Goal: Transaction & Acquisition: Obtain resource

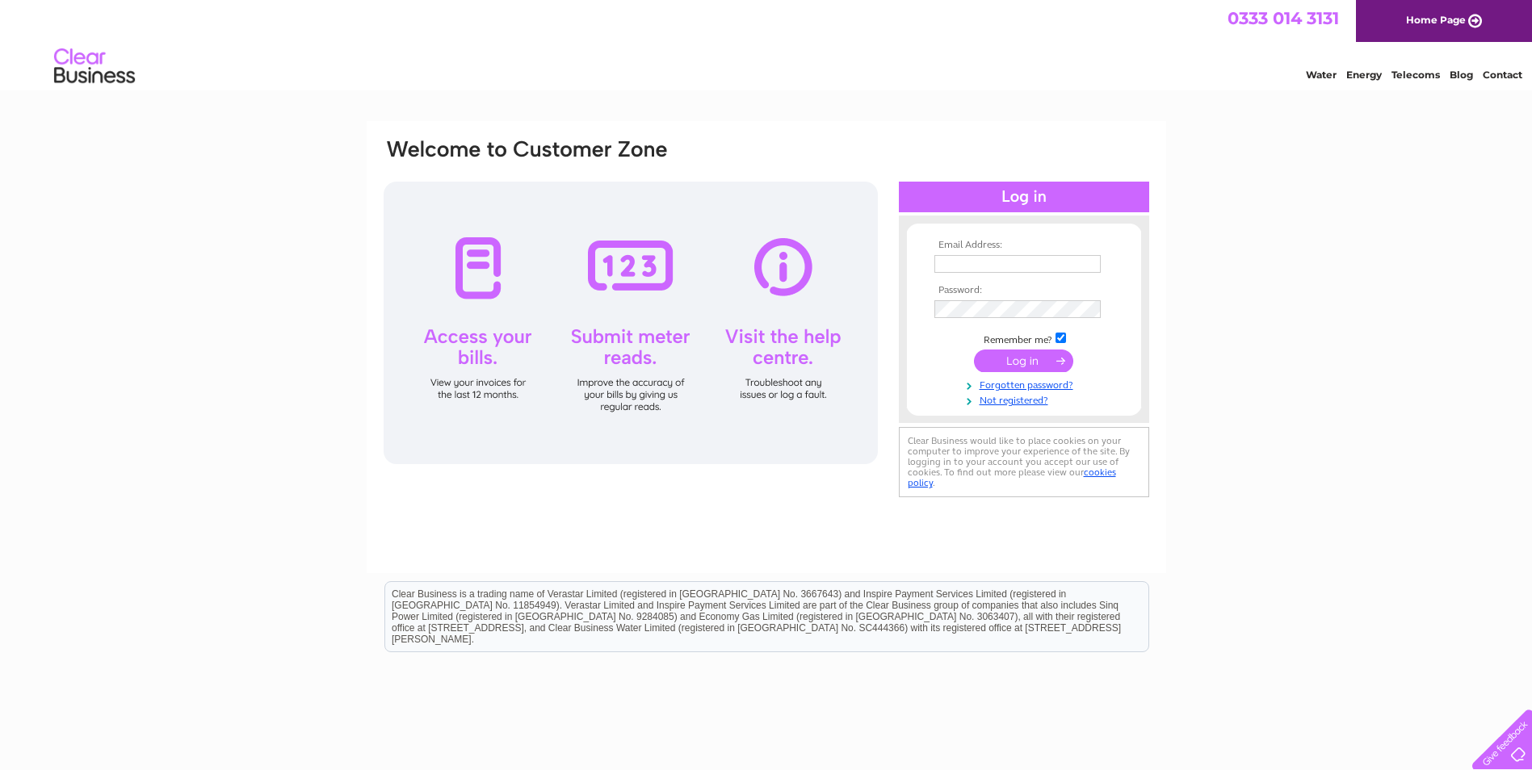
type input "sales@1to1computers.com"
click at [1029, 359] on input "submit" at bounding box center [1023, 361] width 99 height 23
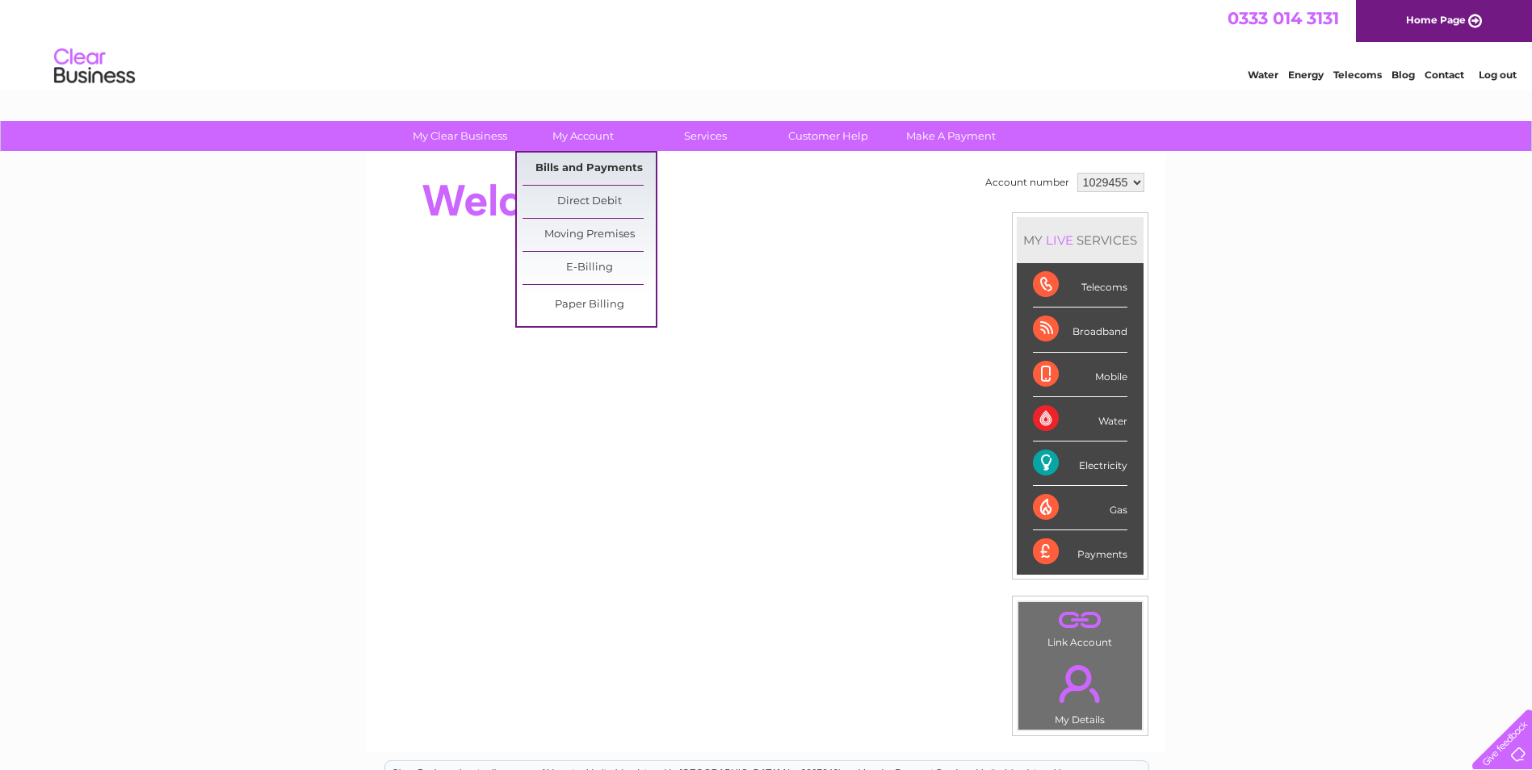
click at [601, 170] on link "Bills and Payments" at bounding box center [588, 169] width 133 height 32
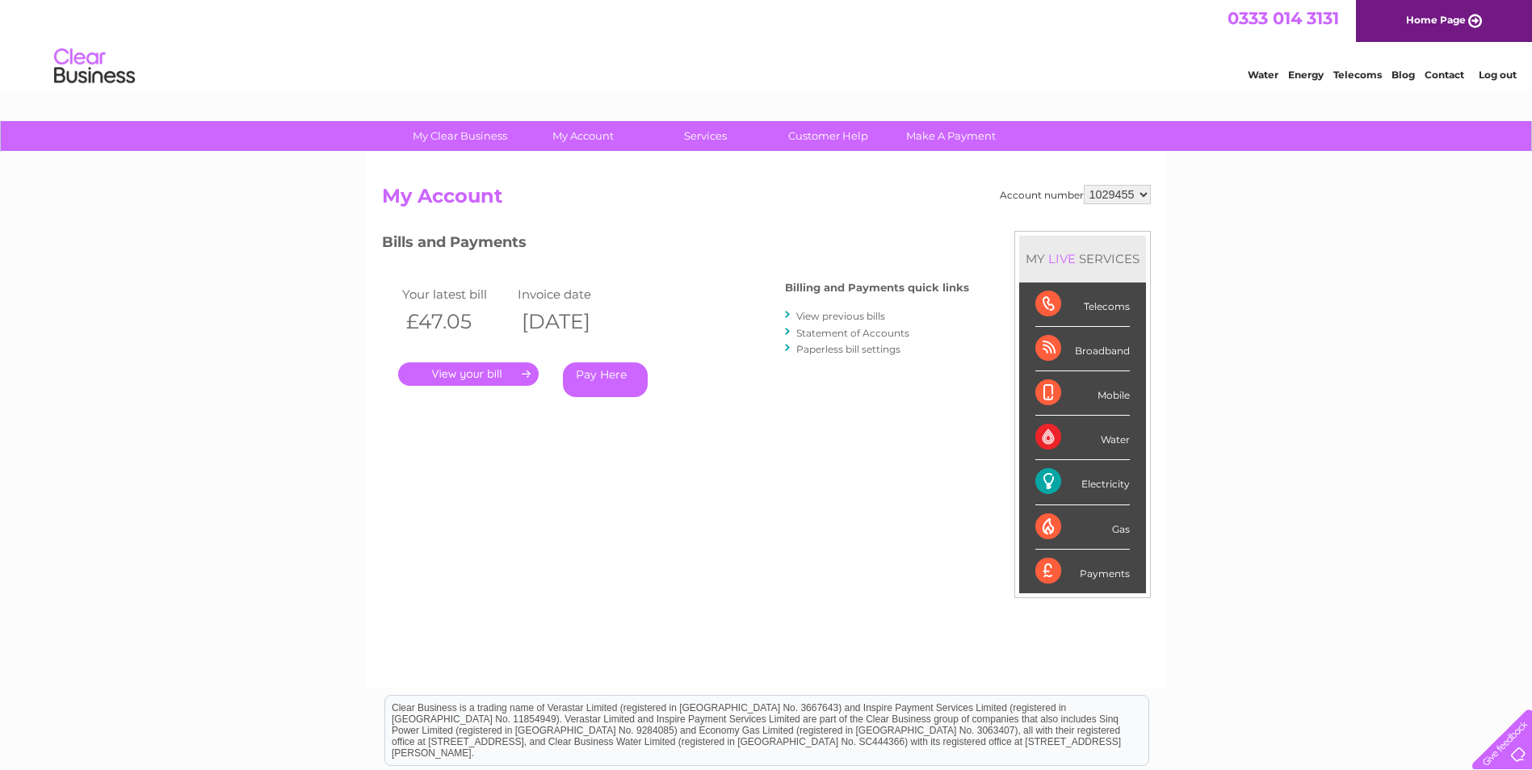
click at [480, 372] on link "." at bounding box center [468, 374] width 140 height 23
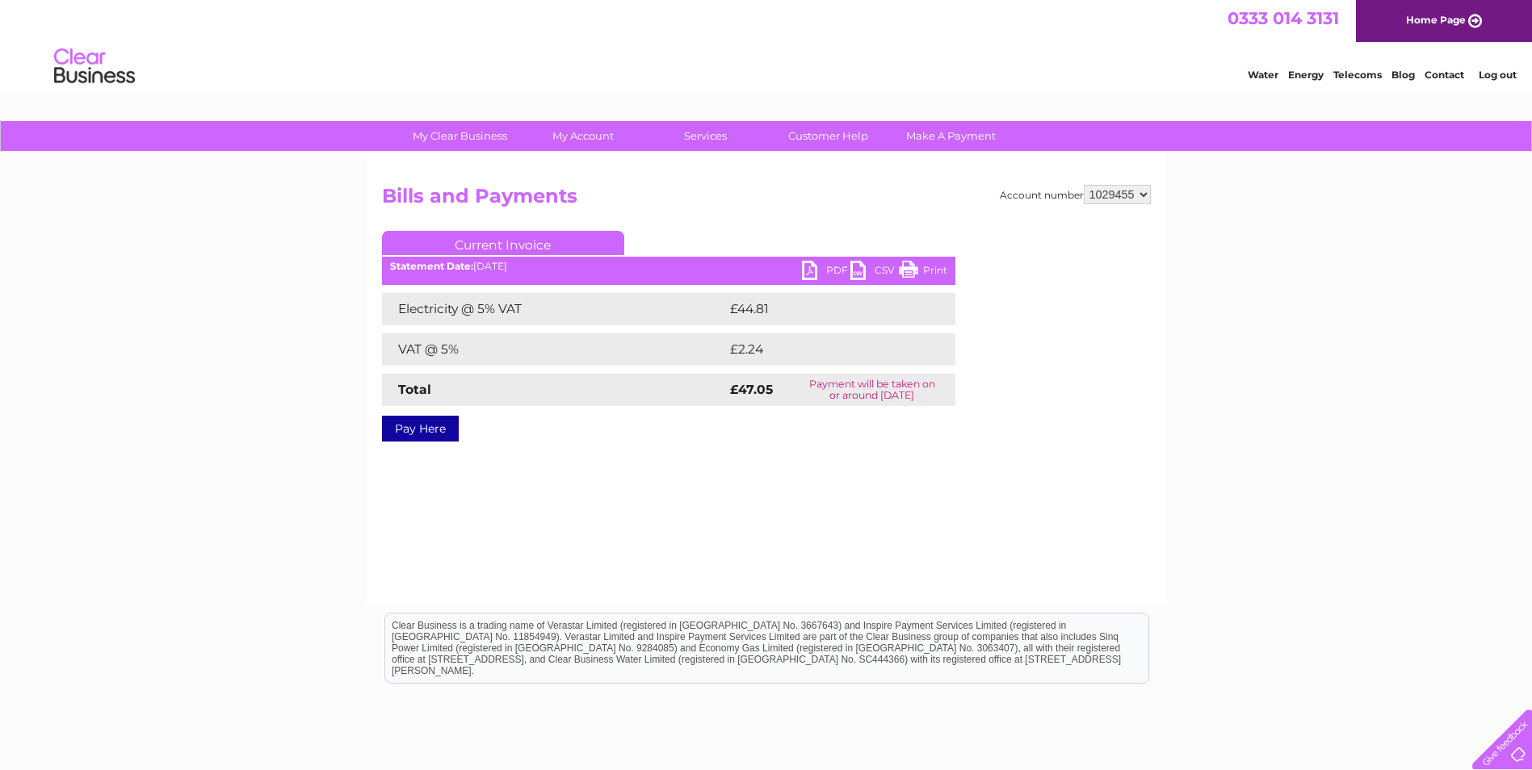
click at [831, 266] on link "PDF" at bounding box center [826, 272] width 48 height 23
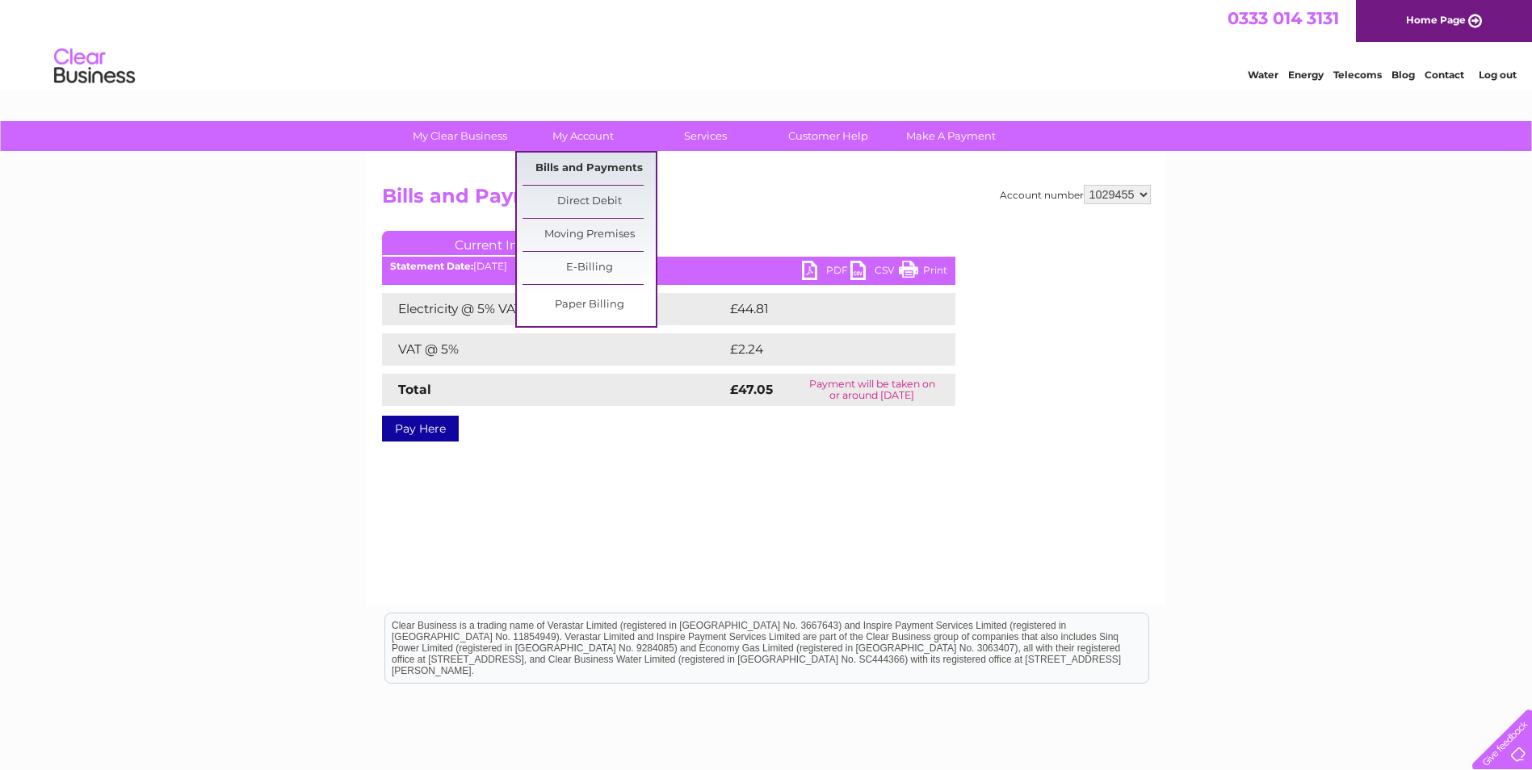
click at [601, 164] on link "Bills and Payments" at bounding box center [588, 169] width 133 height 32
click at [593, 171] on link "Bills and Payments" at bounding box center [588, 169] width 133 height 32
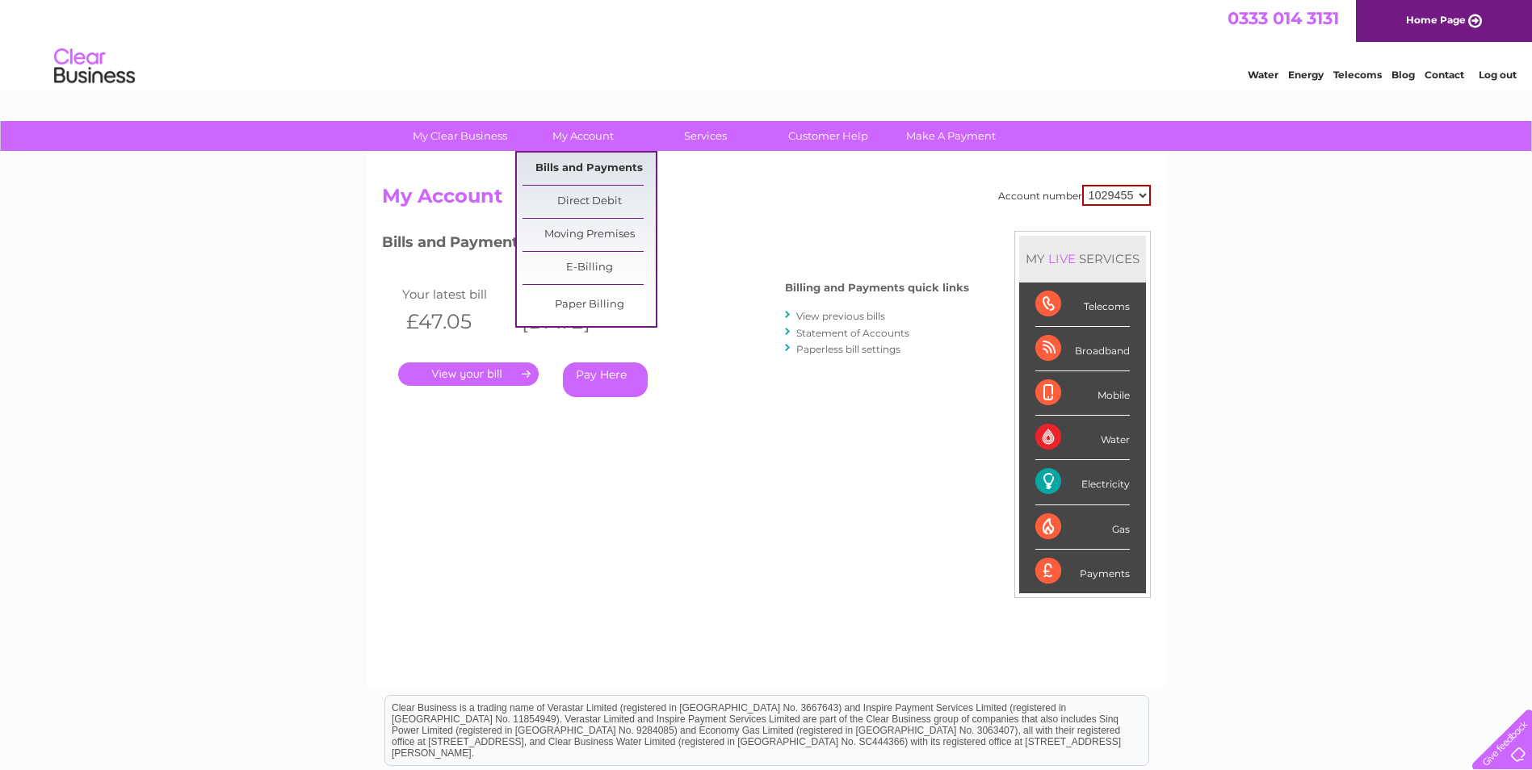
click at [606, 168] on link "Bills and Payments" at bounding box center [588, 169] width 133 height 32
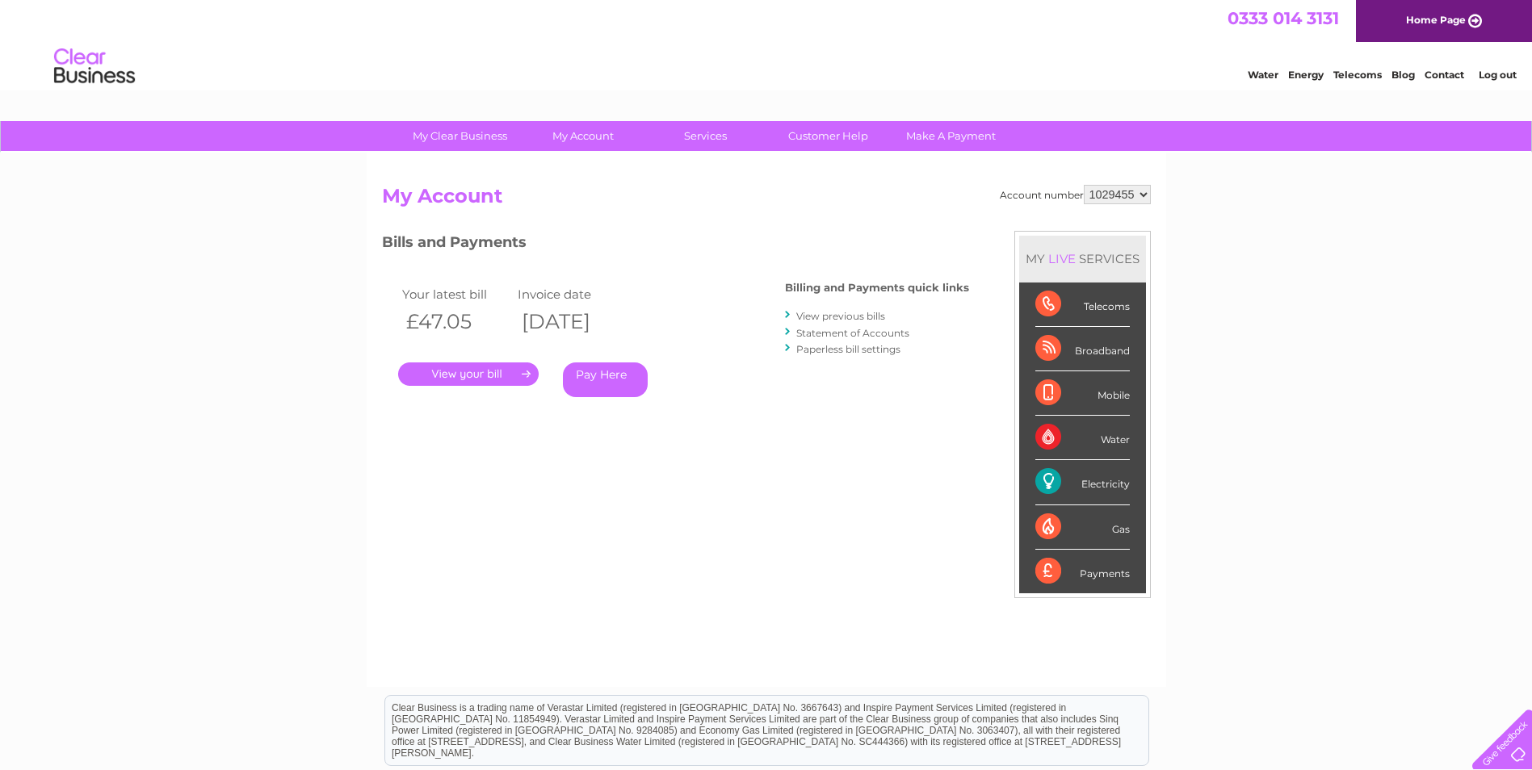
click at [857, 314] on link "View previous bills" at bounding box center [840, 316] width 89 height 12
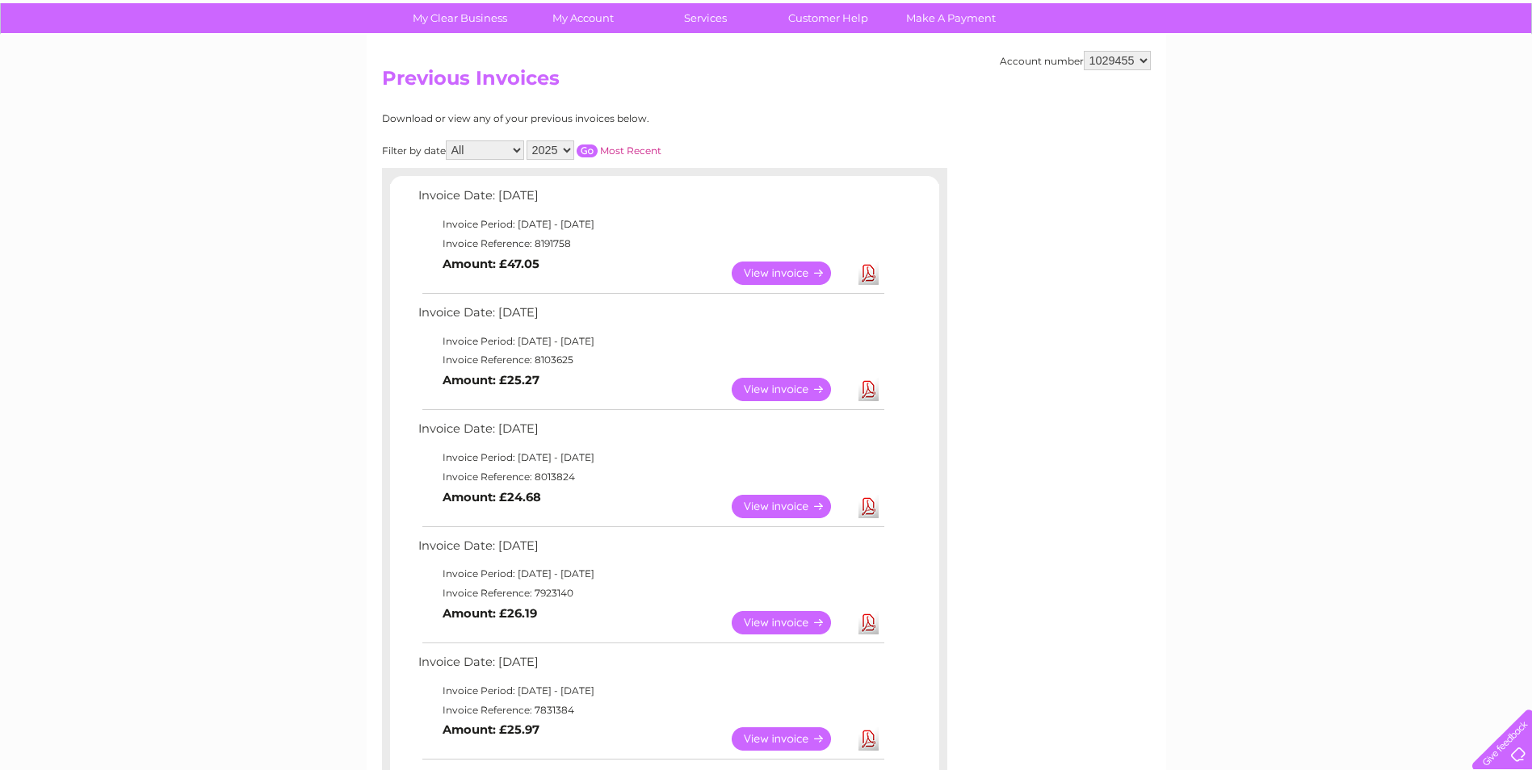
scroll to position [12, 0]
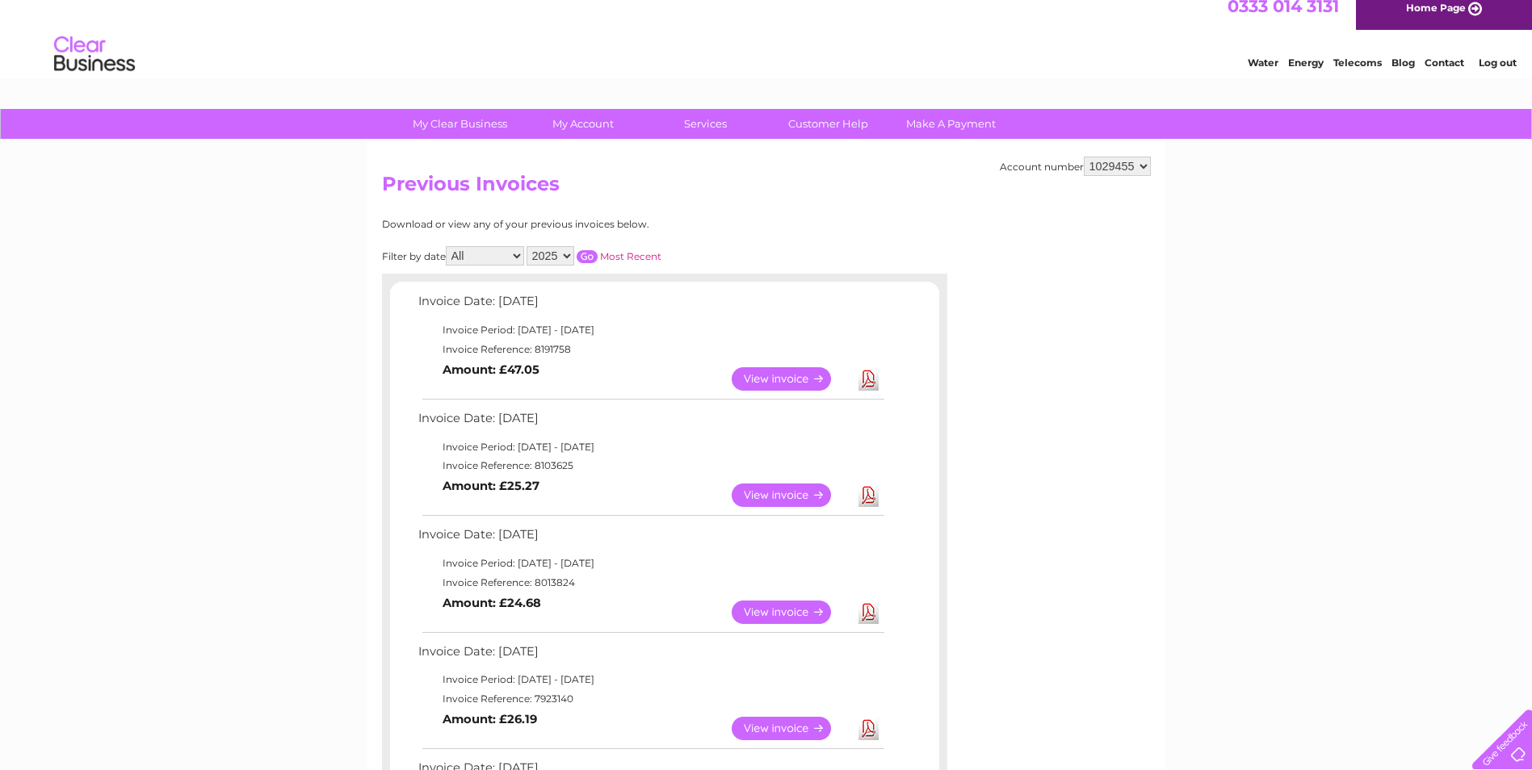
click at [569, 257] on select "2025 2024 2023 2022" at bounding box center [550, 255] width 48 height 19
click at [528, 246] on select "2025 2024 2023 2022" at bounding box center [550, 255] width 48 height 19
click at [591, 258] on input "button" at bounding box center [586, 256] width 21 height 13
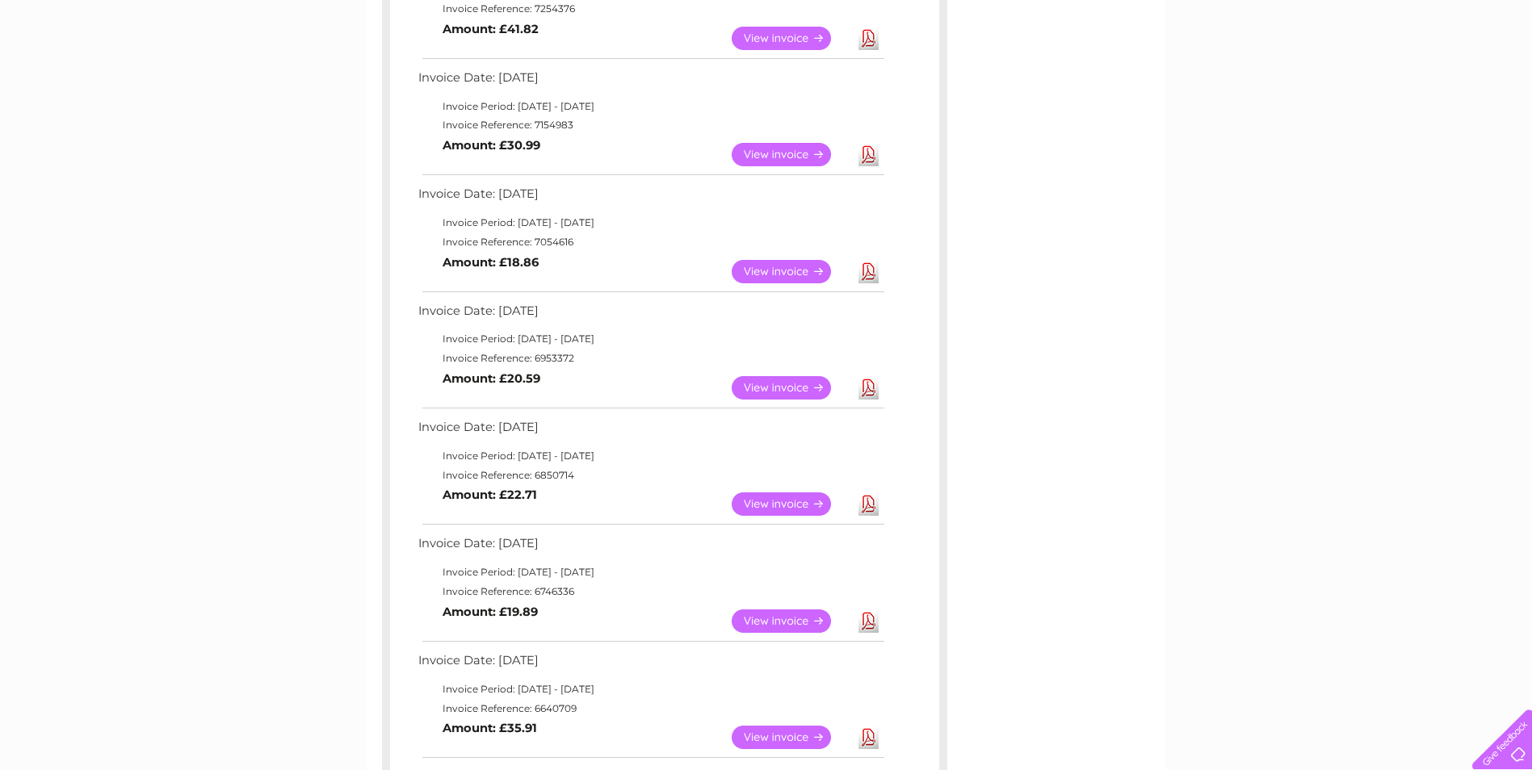
scroll to position [93, 0]
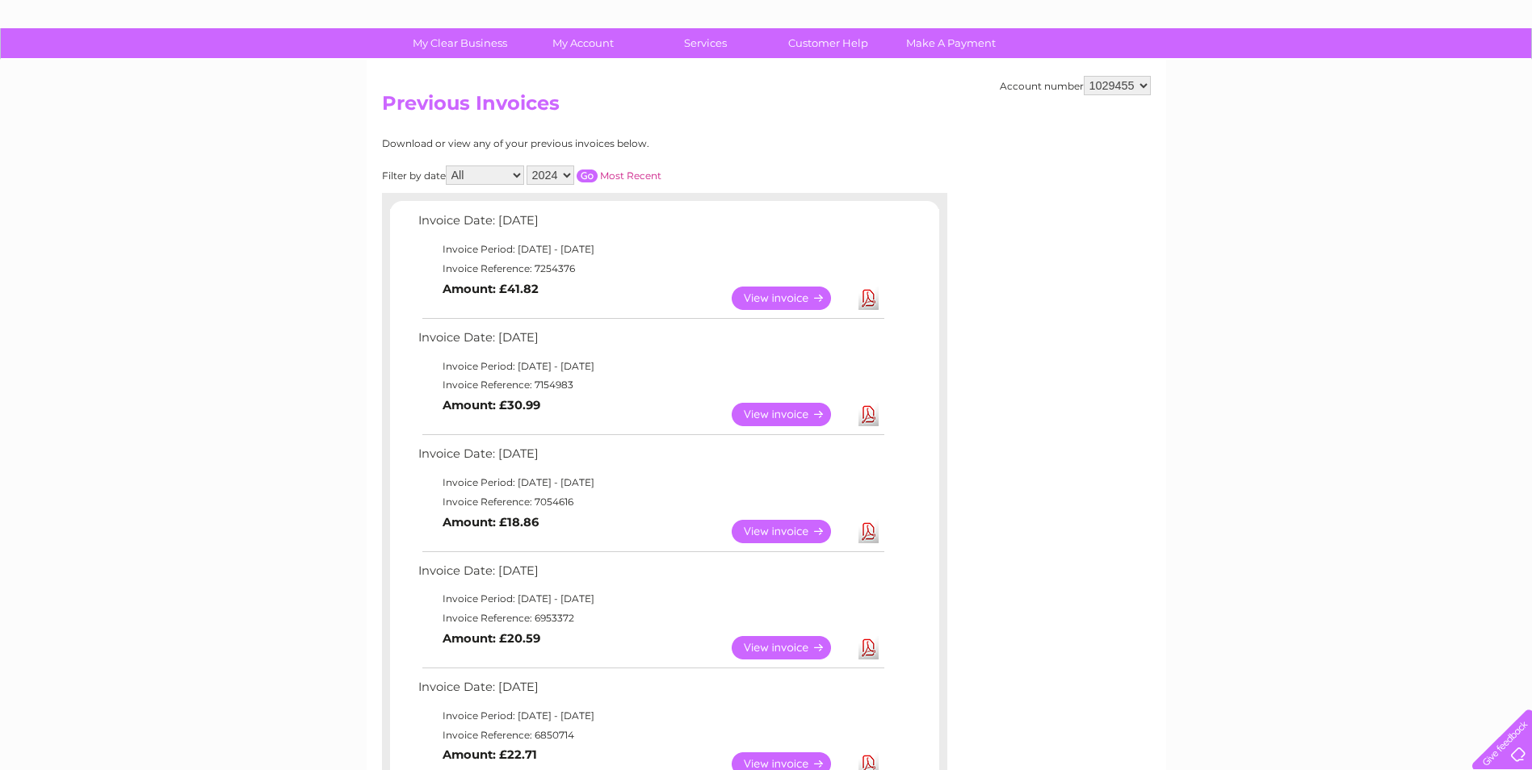
click at [566, 173] on select "2025 2024 2023 2022" at bounding box center [550, 175] width 48 height 19
select select "2025"
click at [528, 166] on select "2025 2024 2023 2022" at bounding box center [550, 175] width 48 height 19
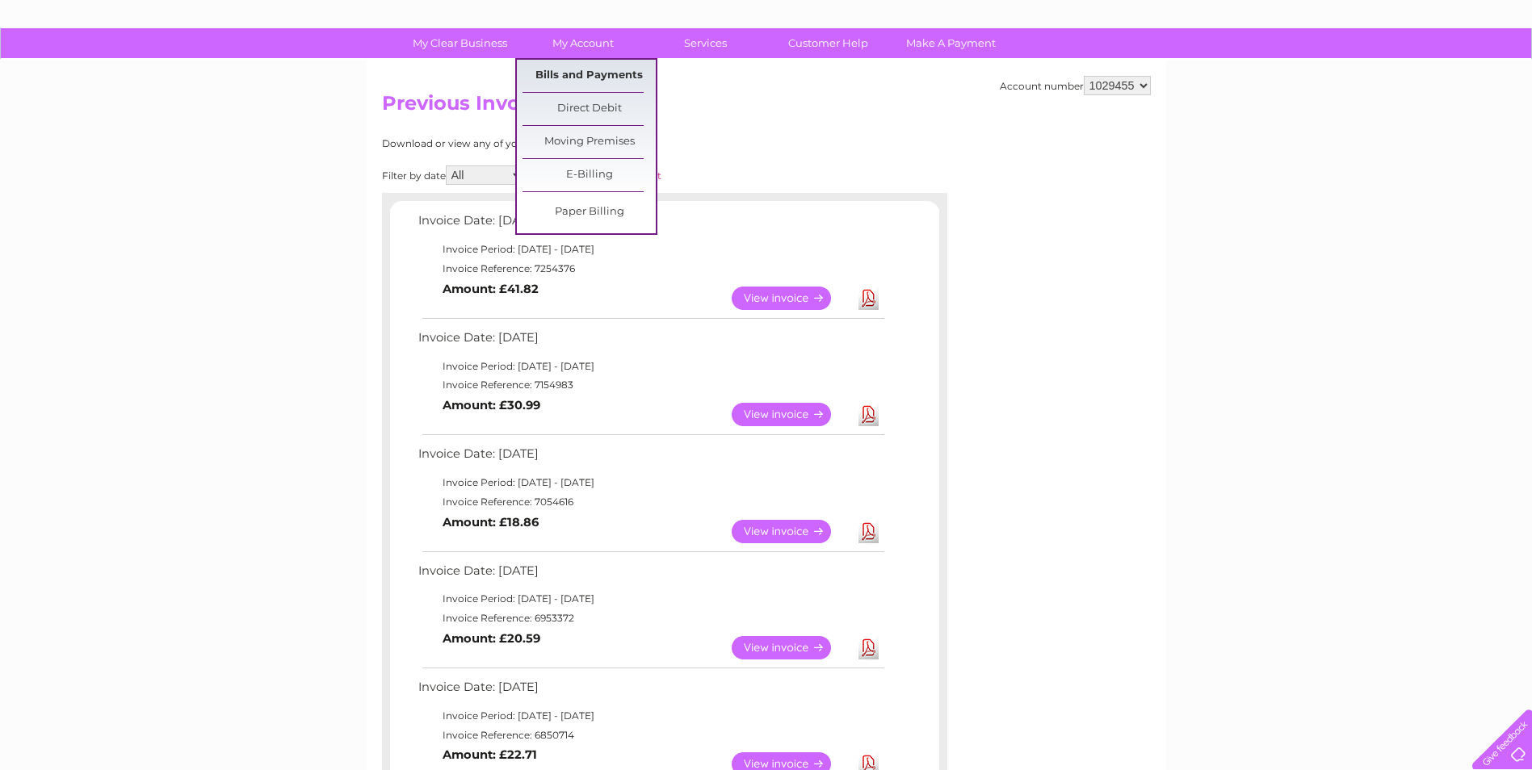
click at [587, 73] on link "Bills and Payments" at bounding box center [588, 76] width 133 height 32
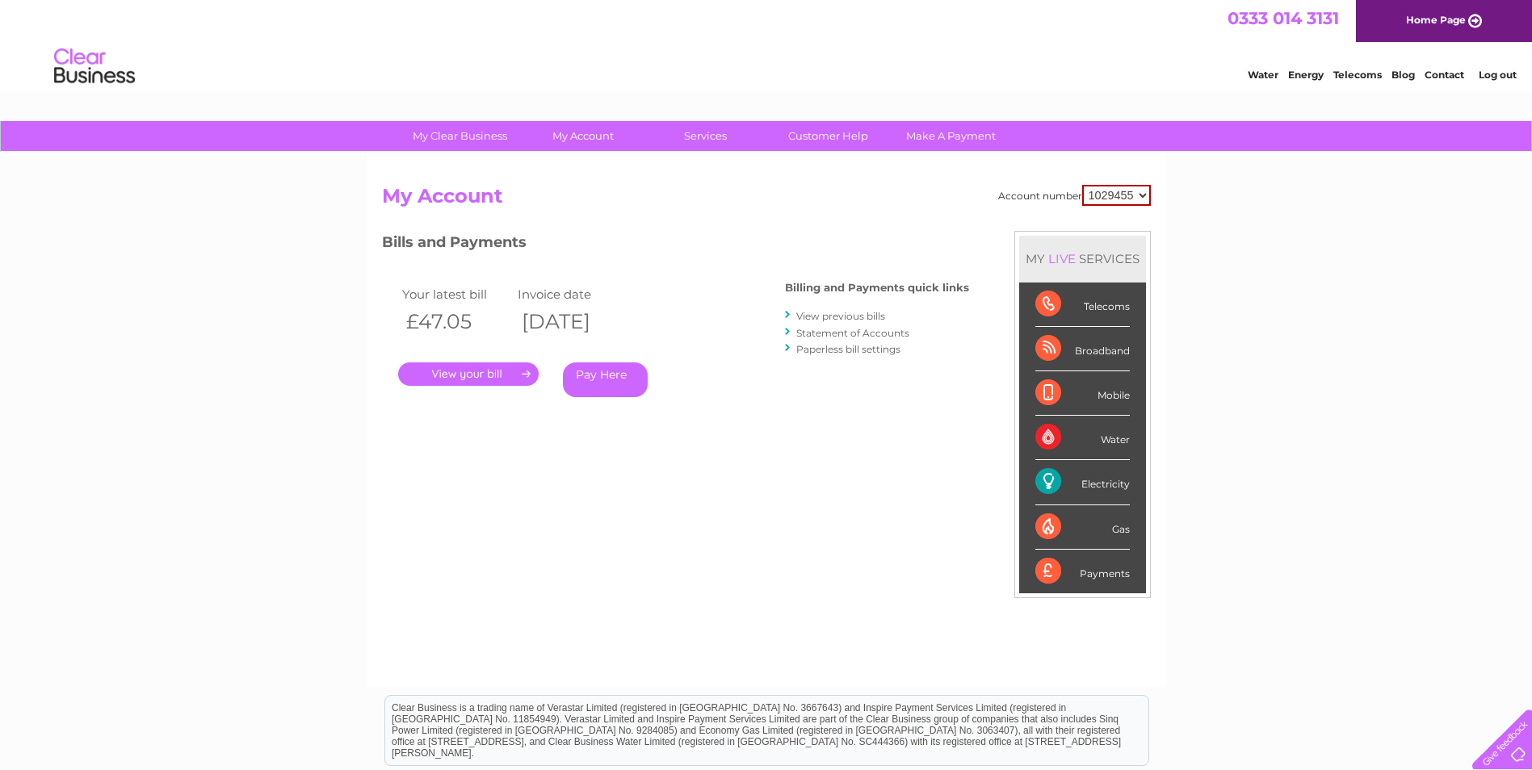
click at [468, 376] on link "." at bounding box center [468, 374] width 140 height 23
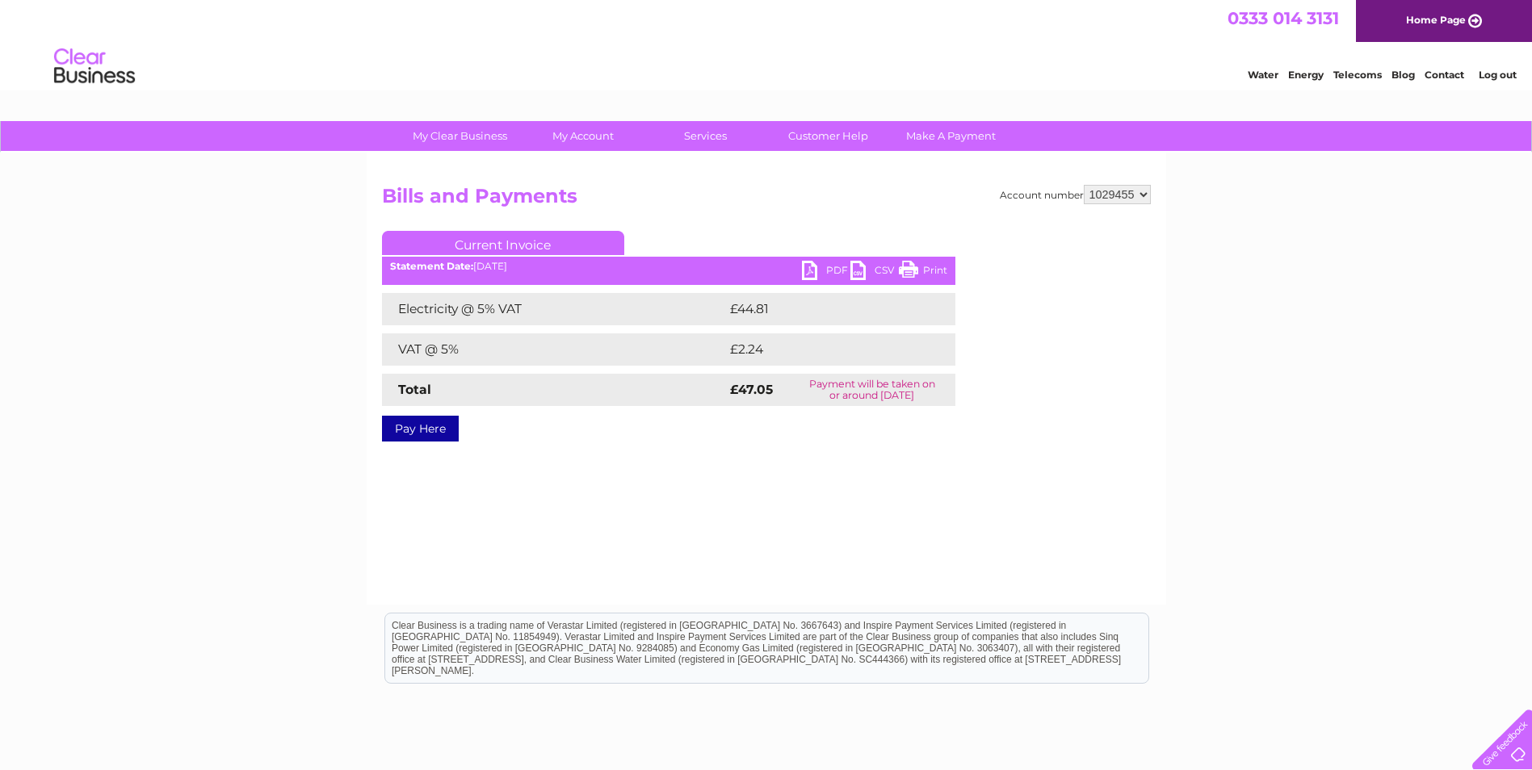
click at [828, 266] on link "PDF" at bounding box center [826, 272] width 48 height 23
